Goal: Navigation & Orientation: Understand site structure

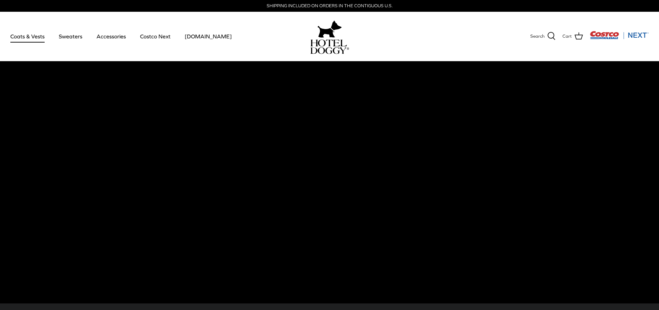
click at [37, 39] on link "Coats & Vests" at bounding box center [27, 37] width 47 height 24
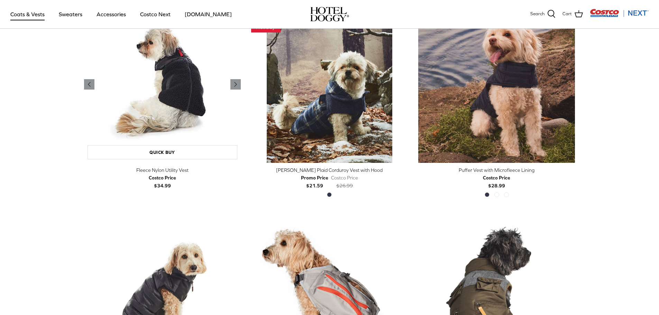
scroll to position [830, 0]
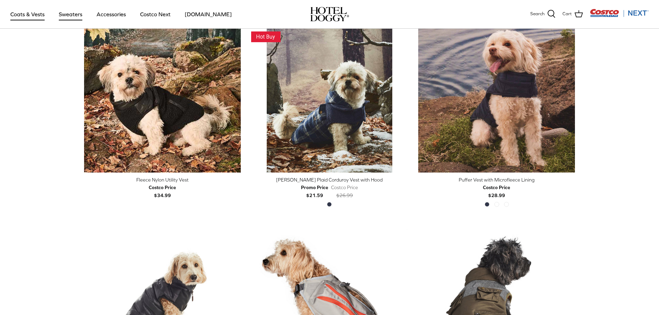
click at [75, 12] on link "Sweaters" at bounding box center [71, 14] width 36 height 24
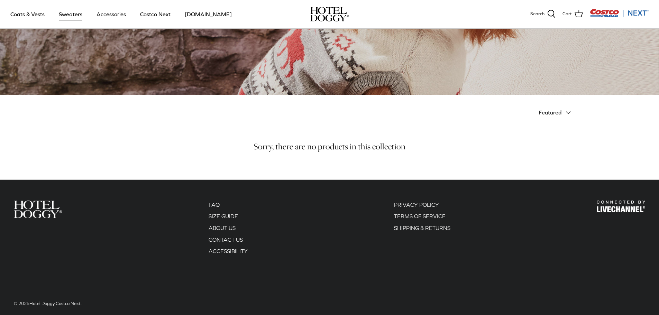
scroll to position [99, 0]
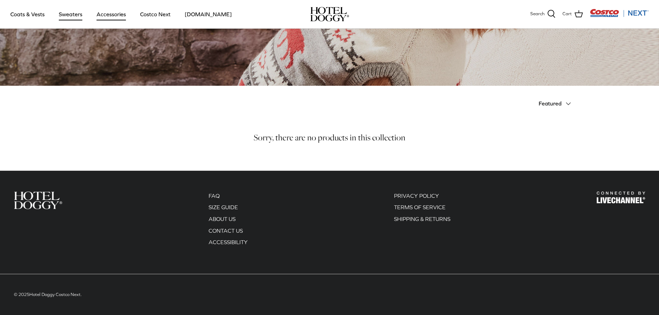
click at [106, 19] on link "Accessories" at bounding box center [111, 14] width 42 height 24
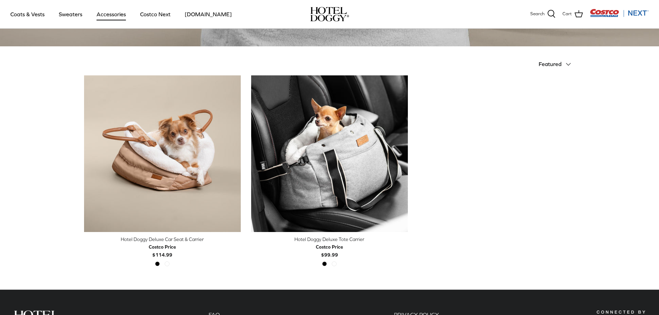
scroll to position [138, 0]
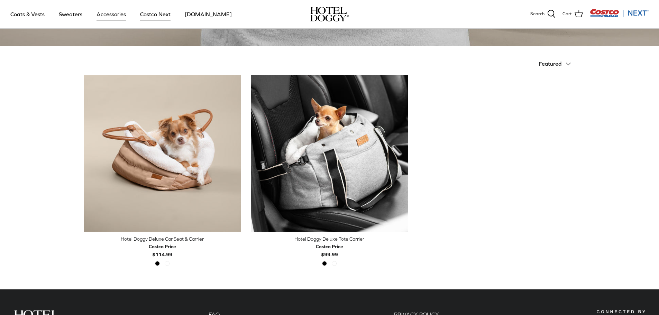
click at [150, 13] on link "Costco Next" at bounding box center [155, 14] width 43 height 24
